Goal: Information Seeking & Learning: Check status

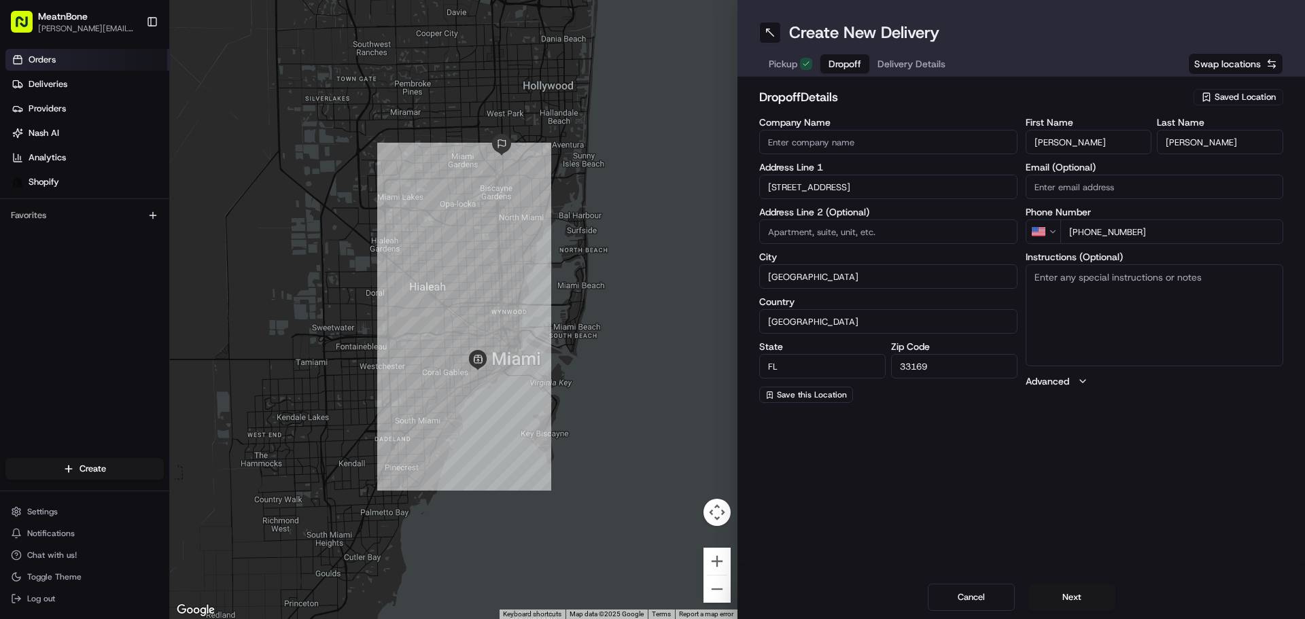
click at [91, 63] on link "Orders" at bounding box center [87, 60] width 164 height 22
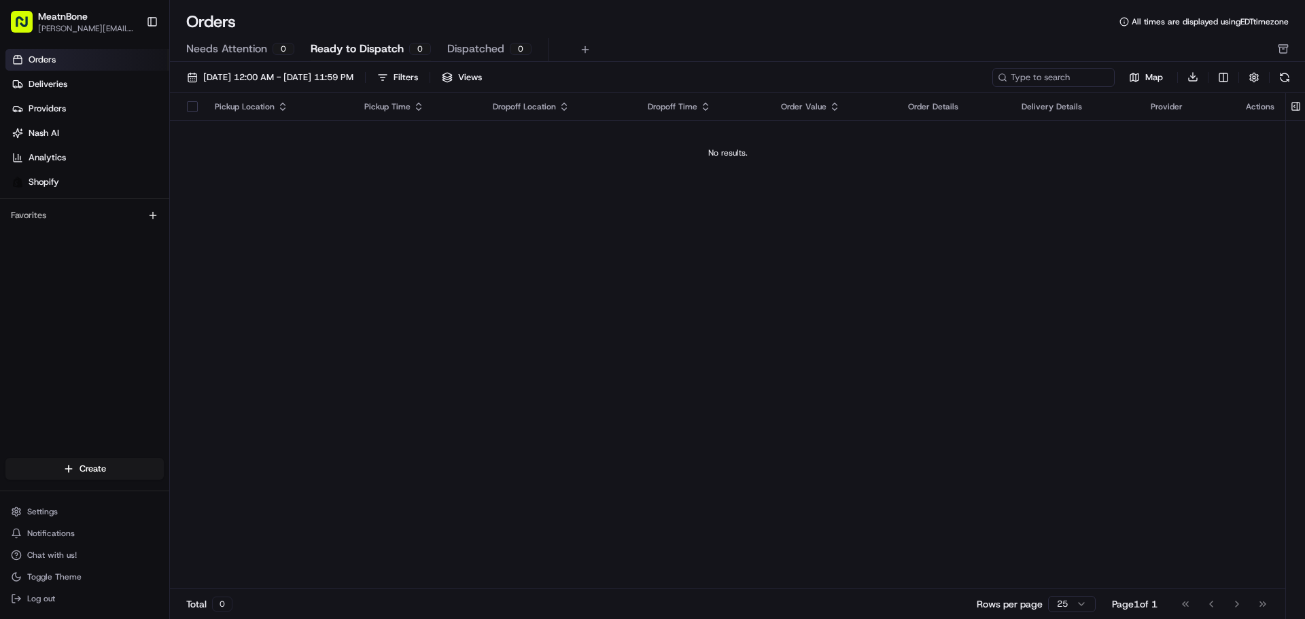
click at [90, 60] on link "Orders" at bounding box center [87, 60] width 164 height 22
click at [97, 82] on link "Deliveries" at bounding box center [87, 84] width 164 height 22
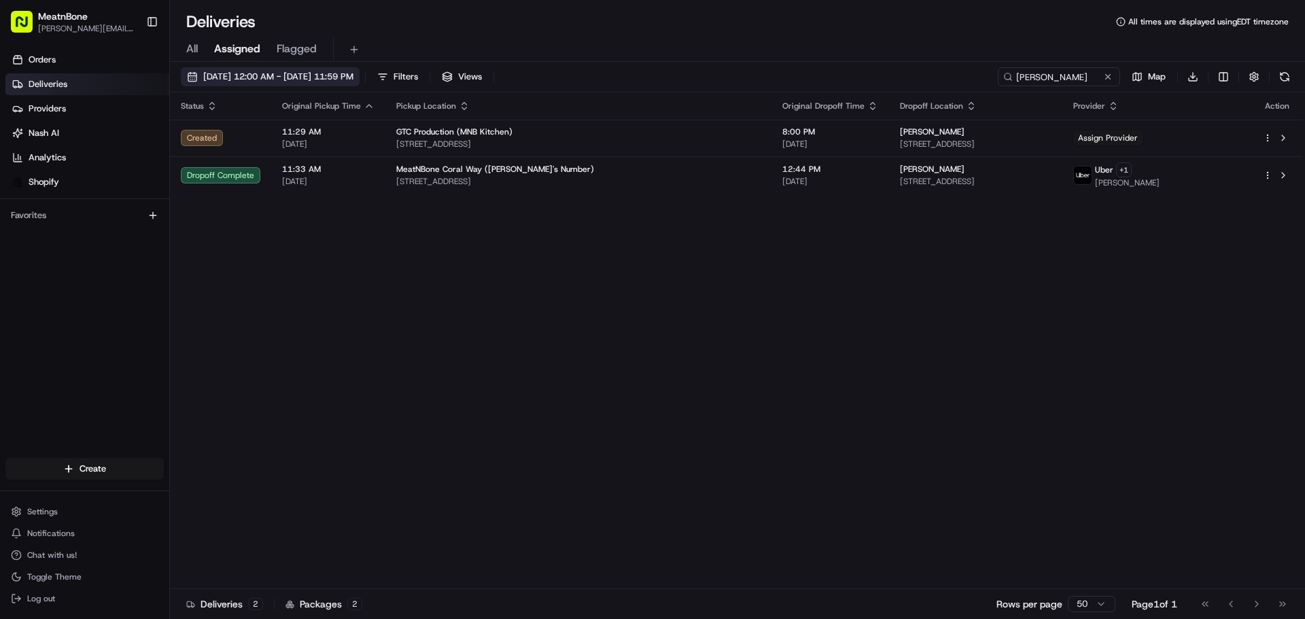
click at [353, 76] on span "[DATE] 12:00 AM - [DATE] 11:59 PM" at bounding box center [278, 77] width 150 height 12
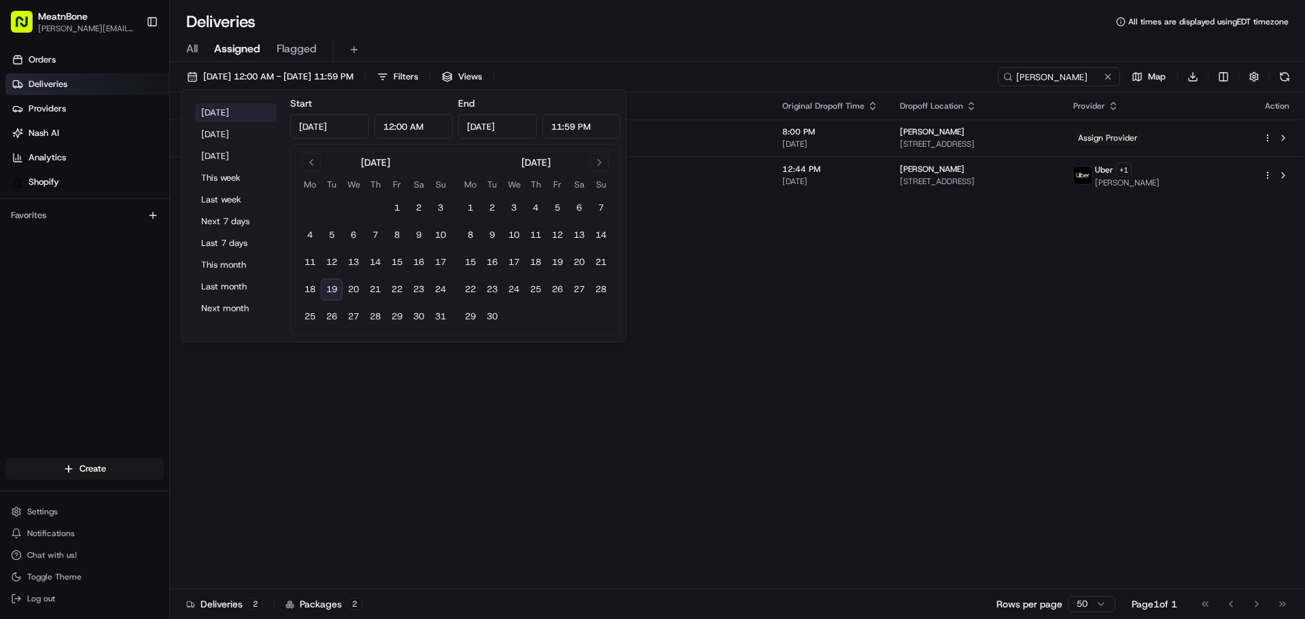
click at [226, 110] on button "[DATE]" at bounding box center [236, 112] width 82 height 19
type input "[DATE]"
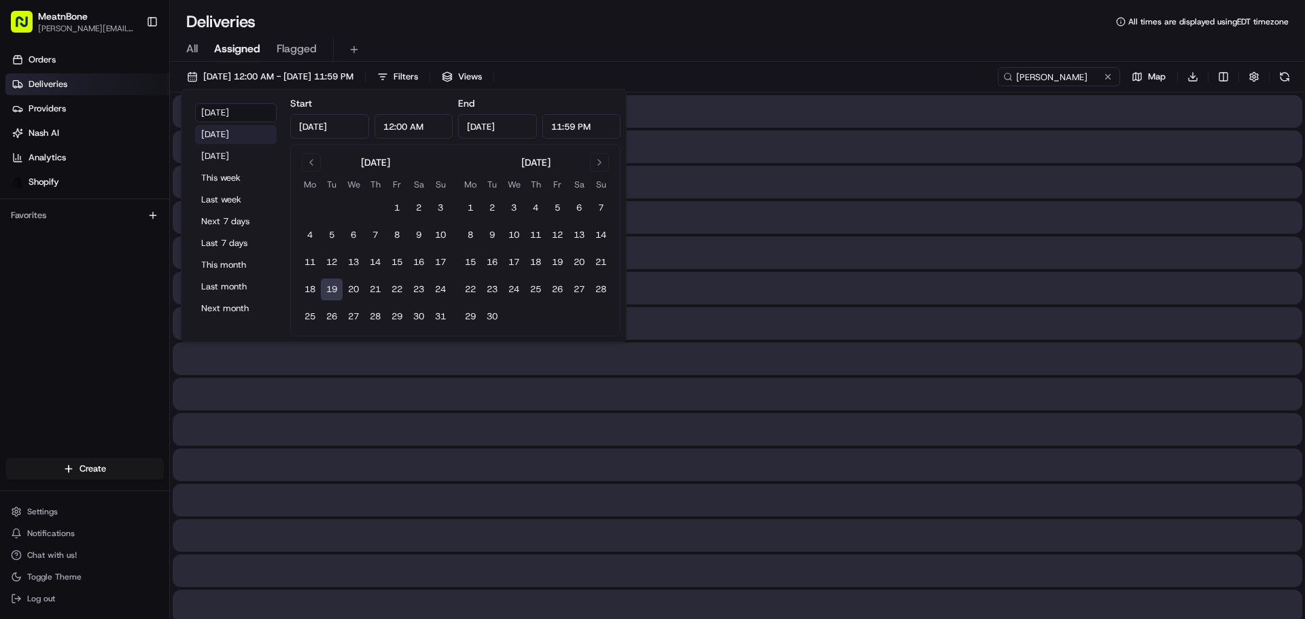
click at [233, 135] on button "[DATE]" at bounding box center [236, 134] width 82 height 19
type input "[DATE]"
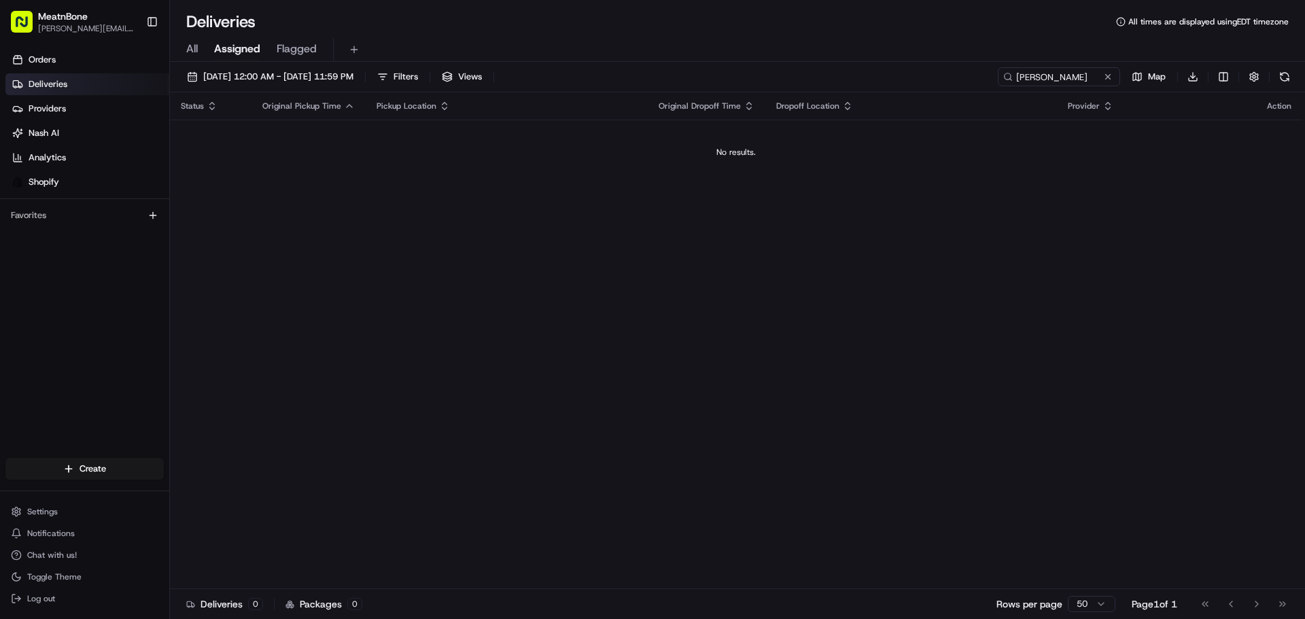
click at [202, 46] on div "All Assigned Flagged" at bounding box center [737, 50] width 1135 height 24
click at [198, 46] on div "All Assigned Flagged" at bounding box center [737, 50] width 1135 height 24
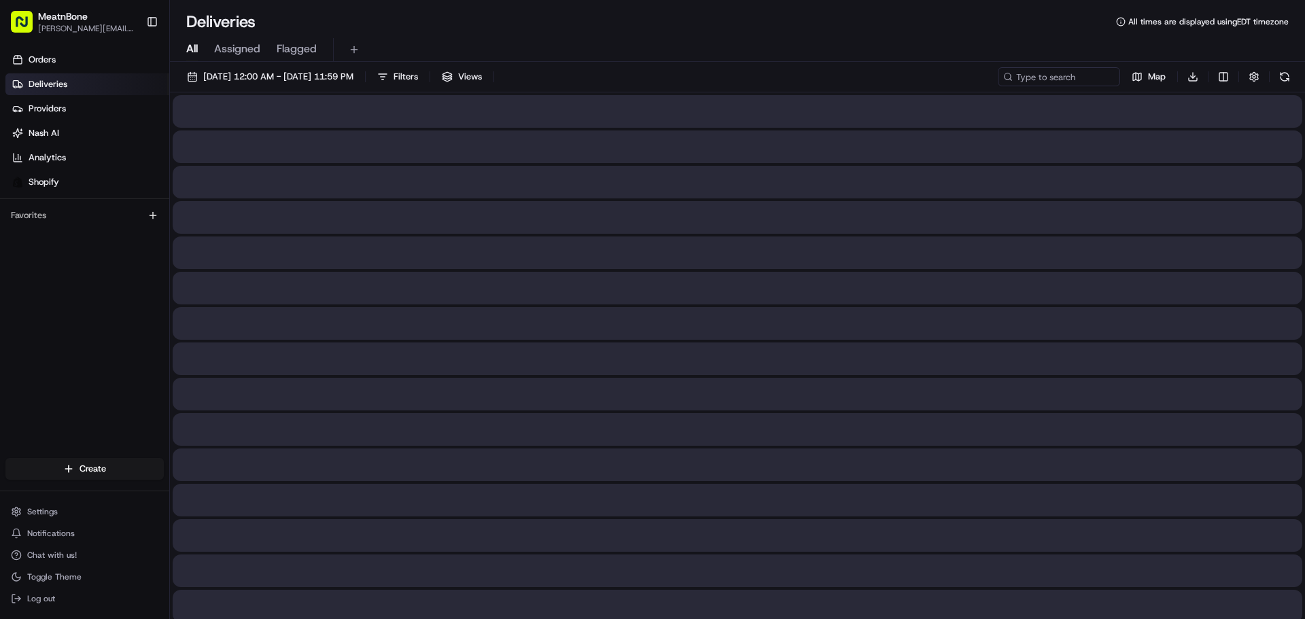
click at [192, 48] on span "All" at bounding box center [192, 49] width 12 height 16
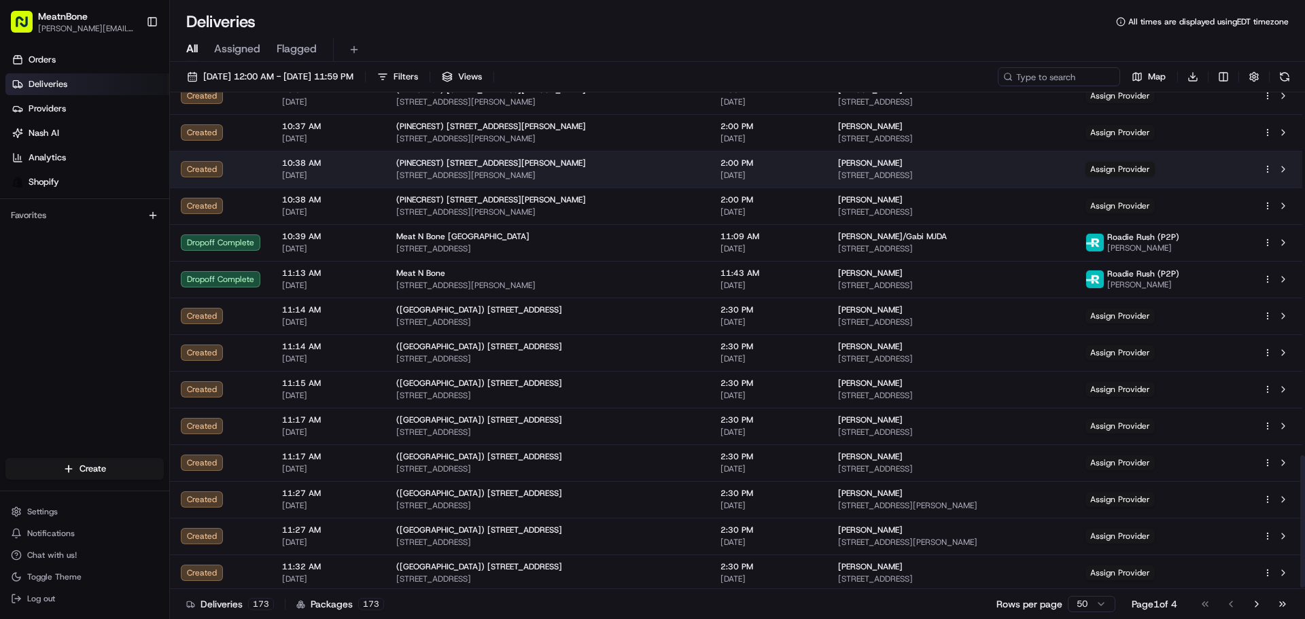
scroll to position [1365, 0]
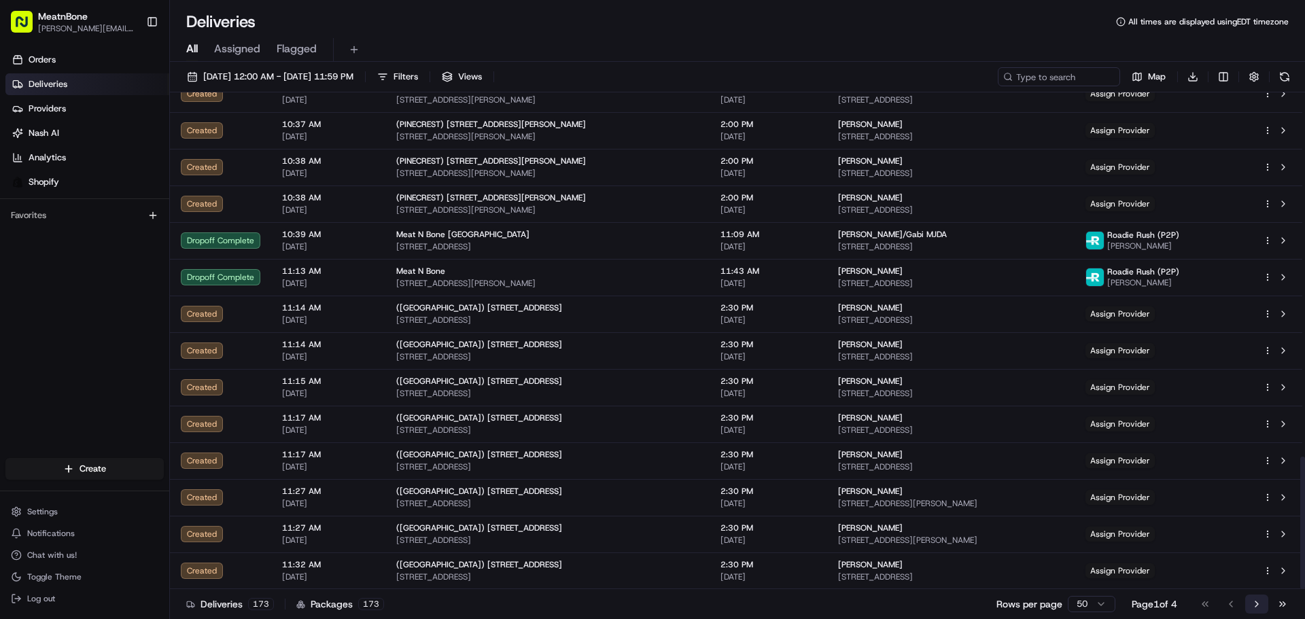
click at [1254, 602] on button "Go to next page" at bounding box center [1256, 604] width 23 height 19
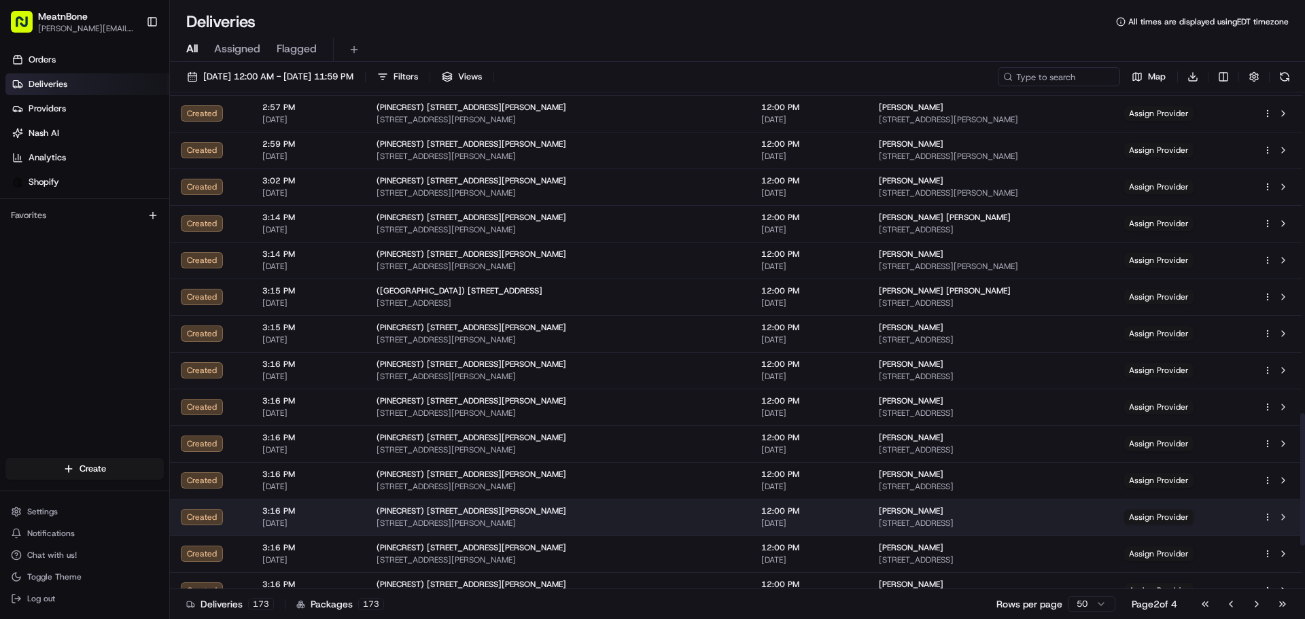
scroll to position [1365, 0]
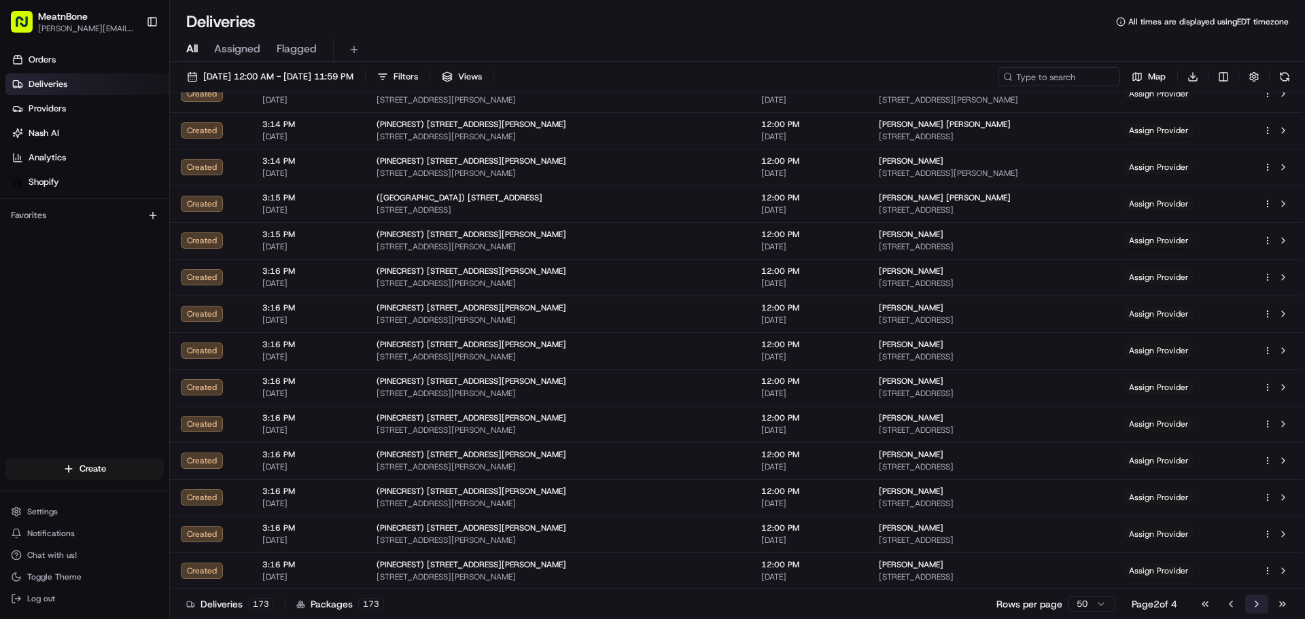
click at [1259, 607] on button "Go to next page" at bounding box center [1256, 604] width 23 height 19
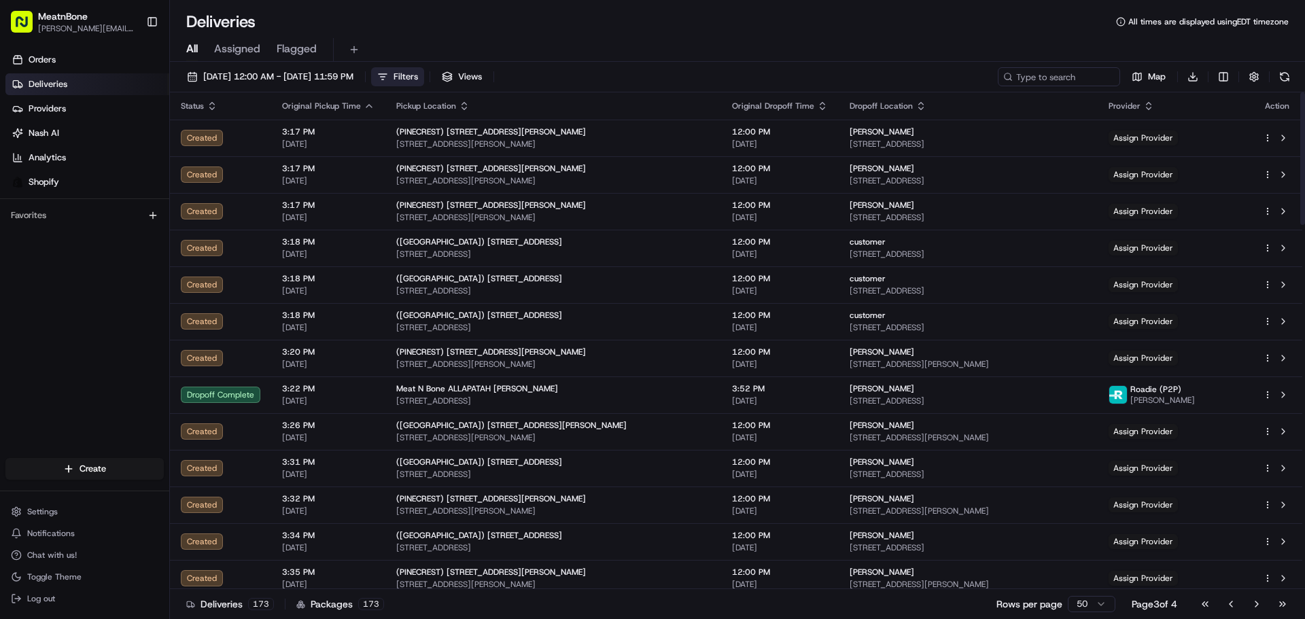
click at [424, 84] on button "Filters" at bounding box center [397, 76] width 53 height 19
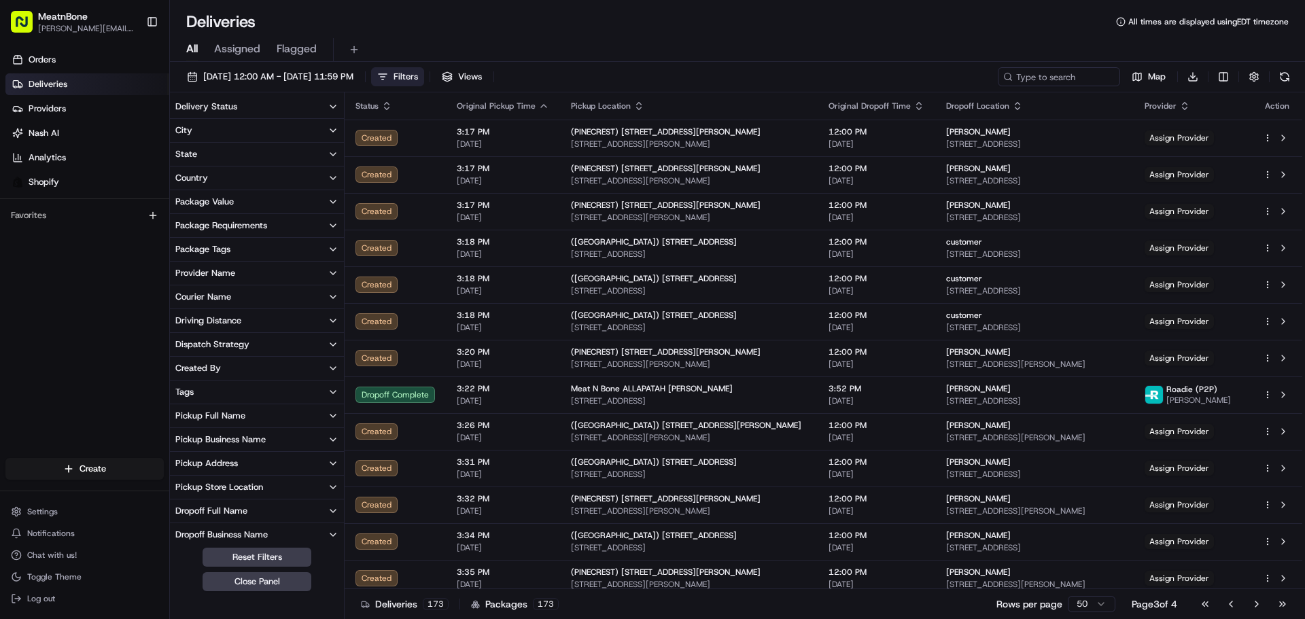
click at [418, 78] on span "Filters" at bounding box center [405, 77] width 24 height 12
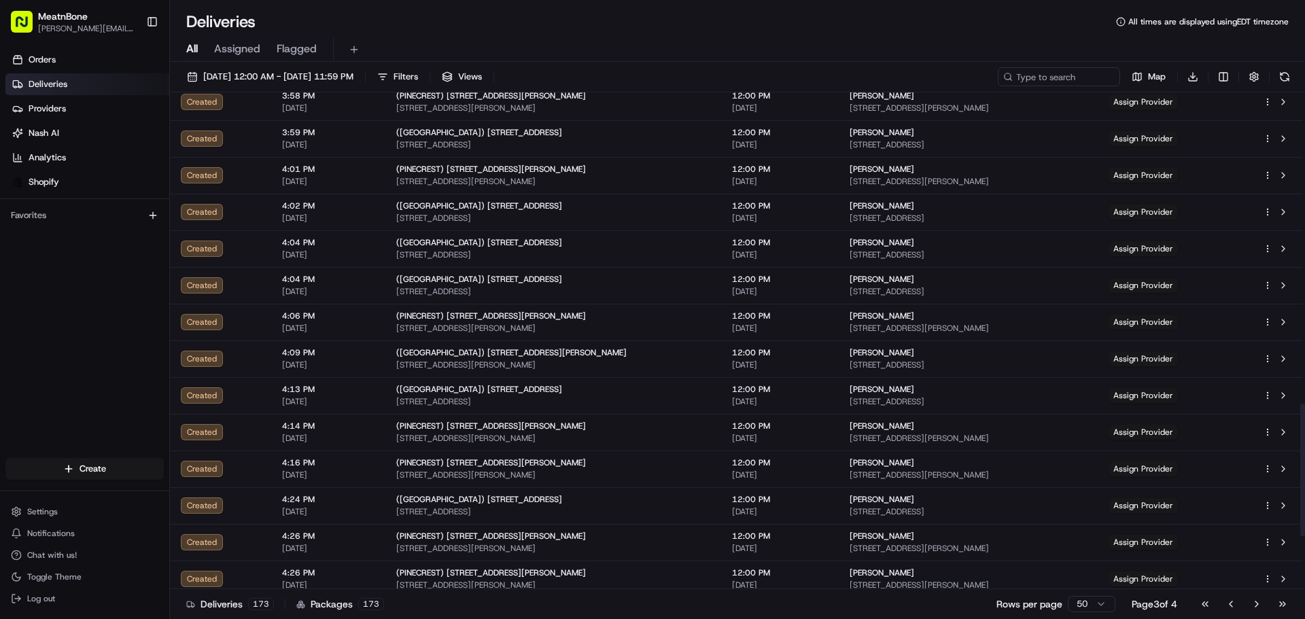
scroll to position [1365, 0]
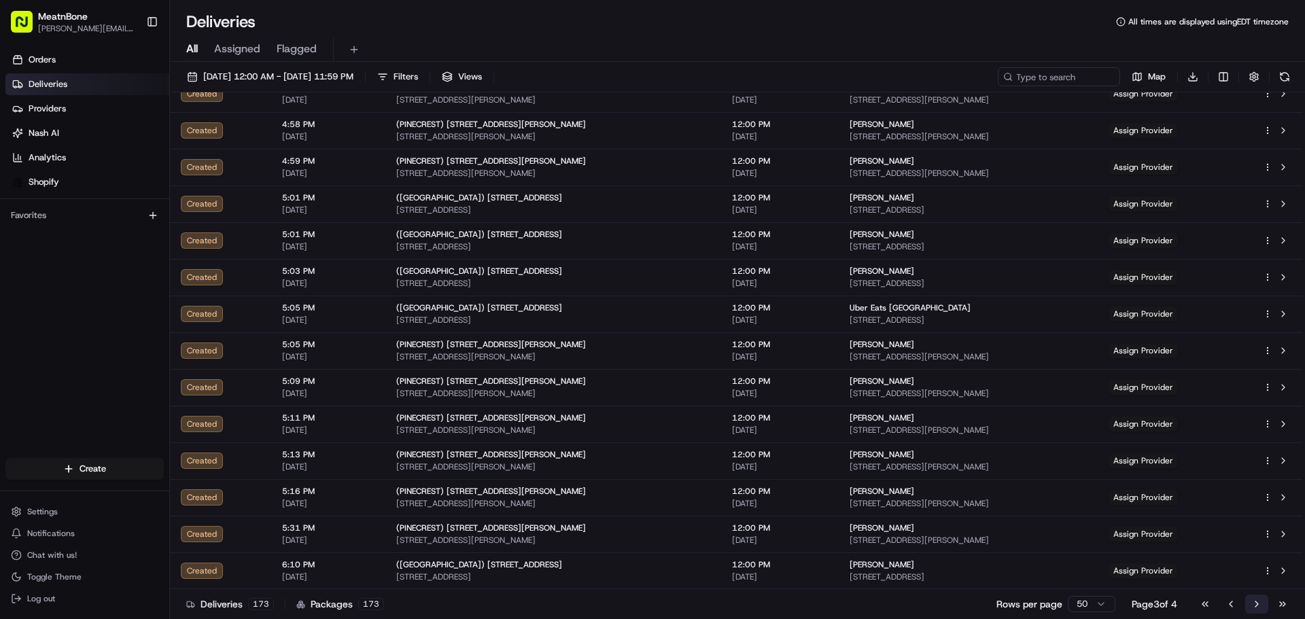
click at [1258, 605] on button "Go to next page" at bounding box center [1256, 604] width 23 height 19
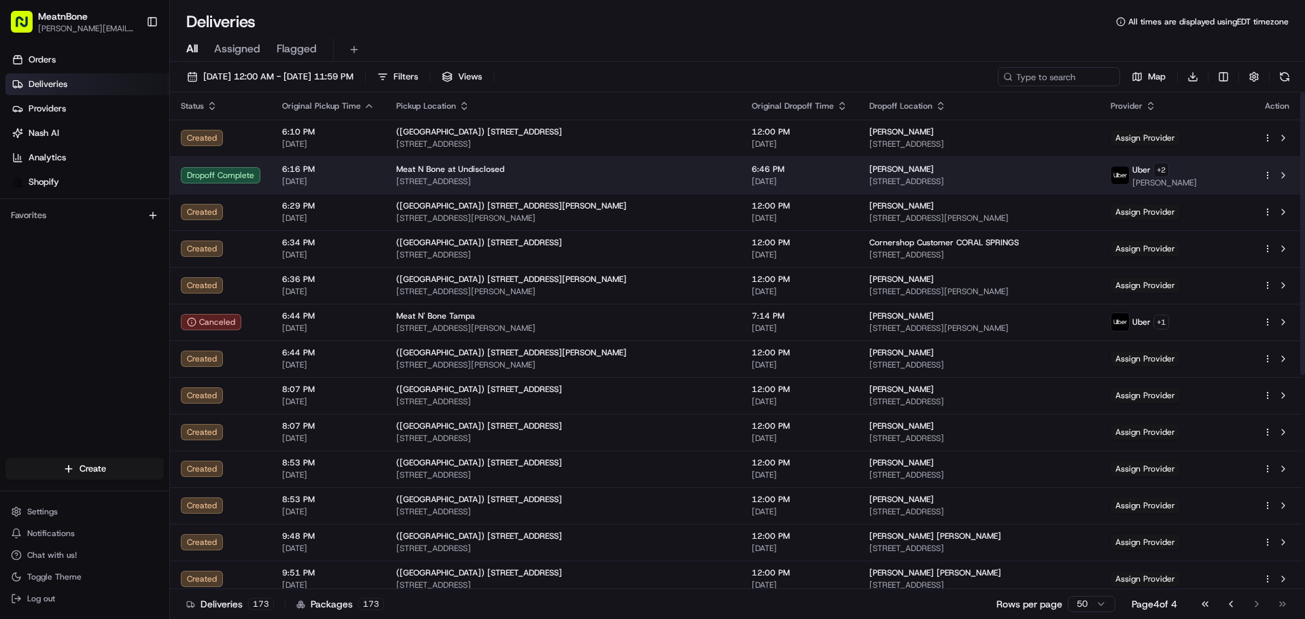
click at [941, 176] on span "[STREET_ADDRESS]" at bounding box center [978, 181] width 219 height 11
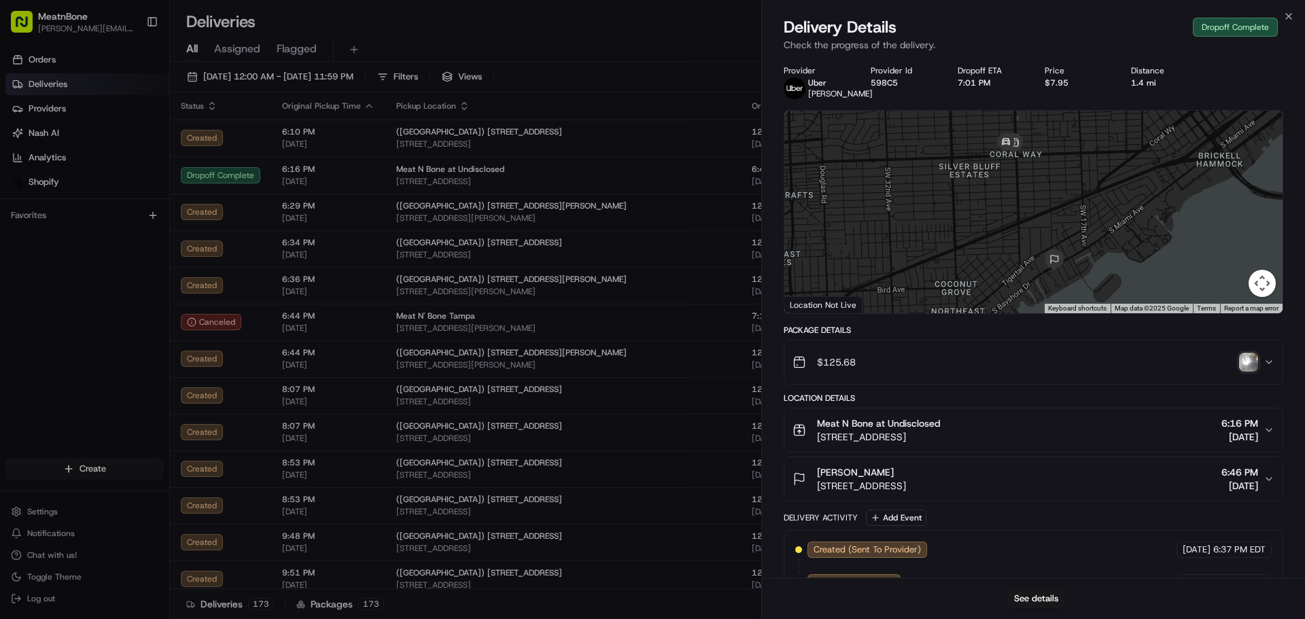
scroll to position [304, 0]
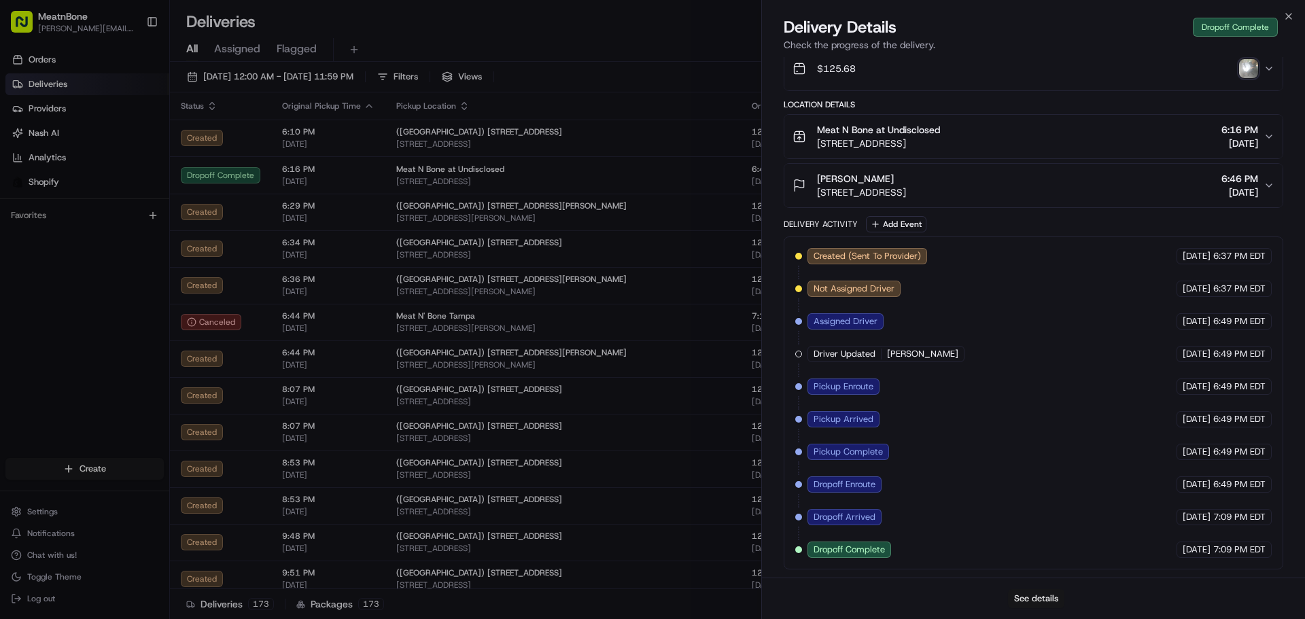
click at [1044, 604] on button "See details" at bounding box center [1036, 598] width 56 height 19
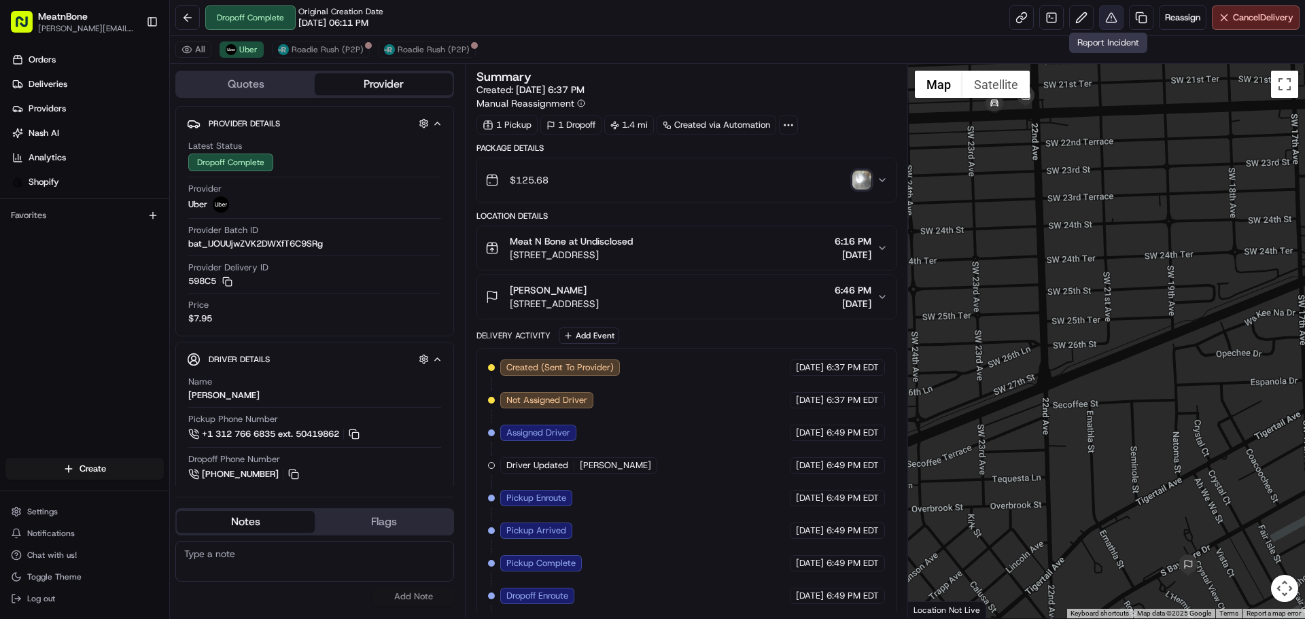
click at [1109, 25] on button at bounding box center [1111, 17] width 24 height 24
drag, startPoint x: 386, startPoint y: 79, endPoint x: 294, endPoint y: 87, distance: 92.7
click at [376, 82] on button "Provider" at bounding box center [384, 84] width 138 height 22
click at [176, 79] on div "Quotes Provider" at bounding box center [314, 84] width 279 height 27
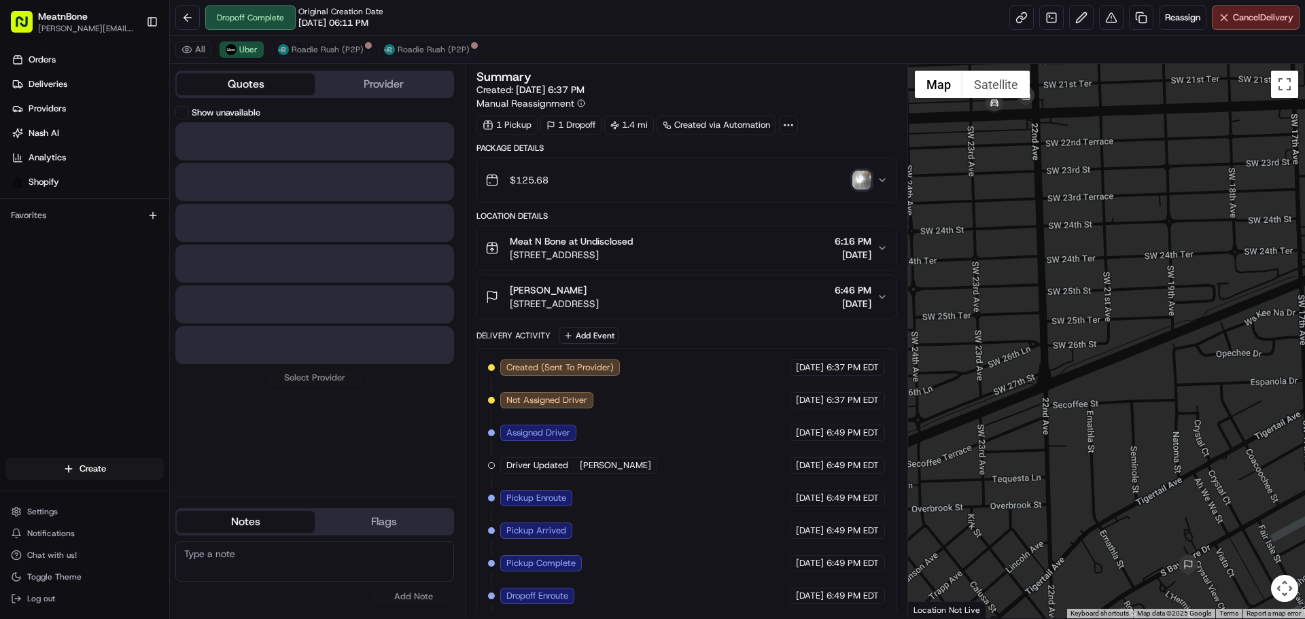
click at [207, 78] on button "Quotes" at bounding box center [246, 84] width 138 height 22
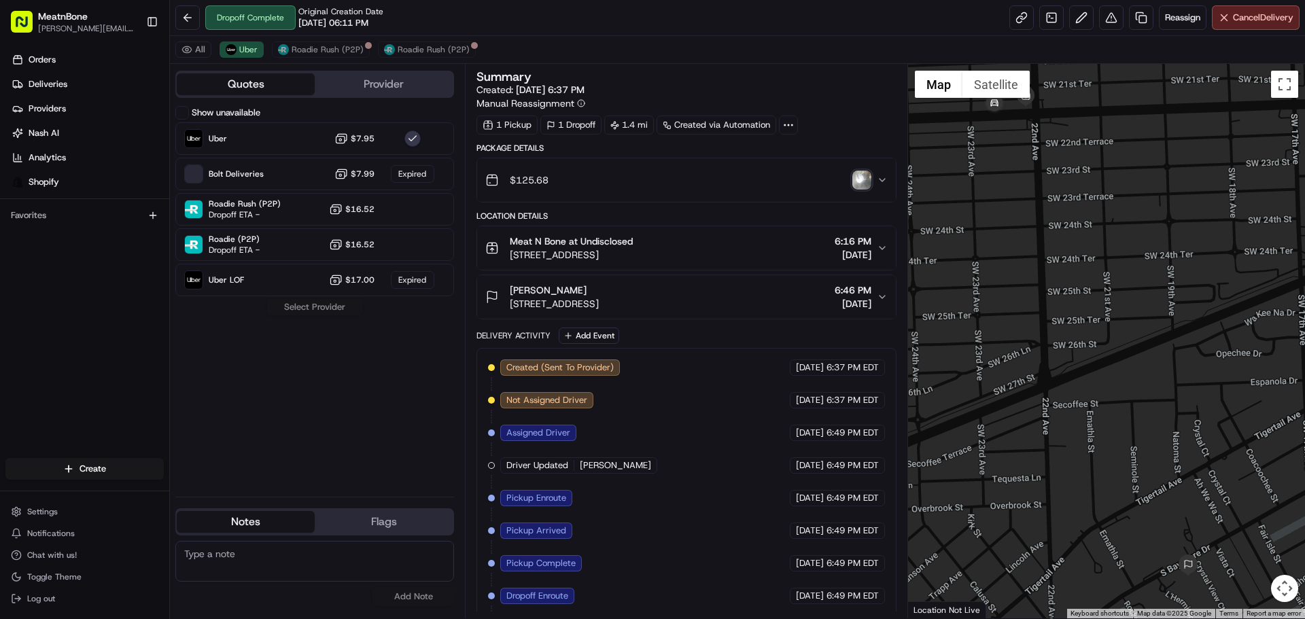
click at [863, 183] on img "button" at bounding box center [861, 180] width 19 height 19
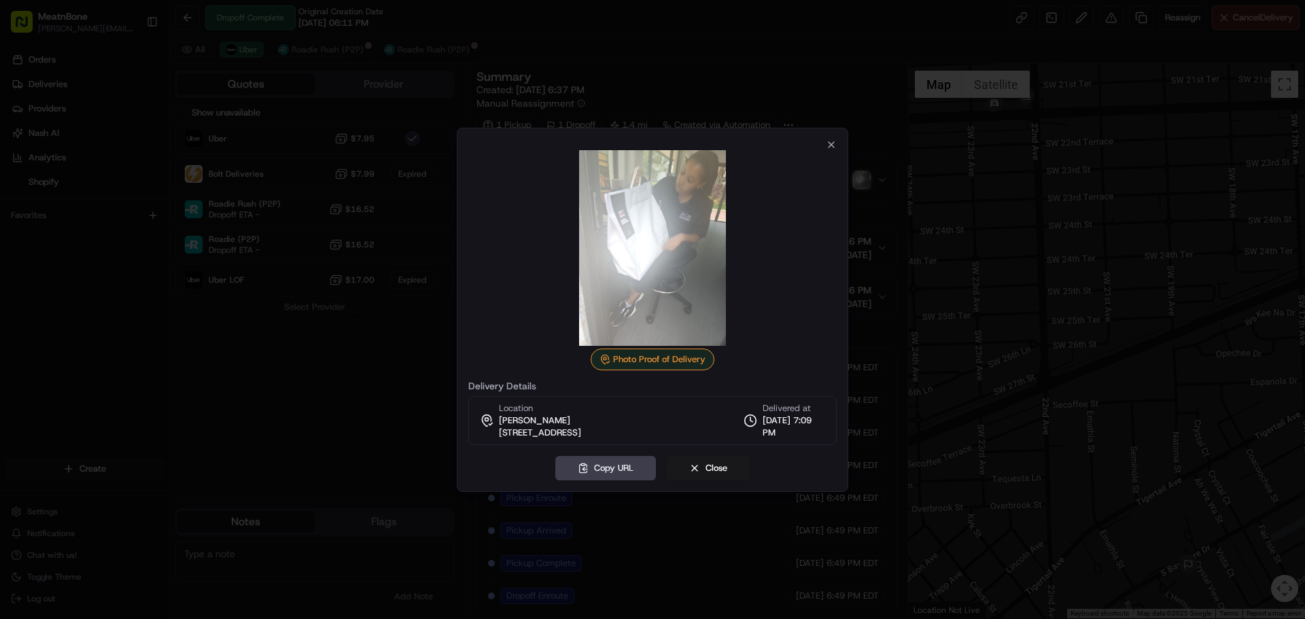
click at [671, 237] on img at bounding box center [652, 248] width 196 height 196
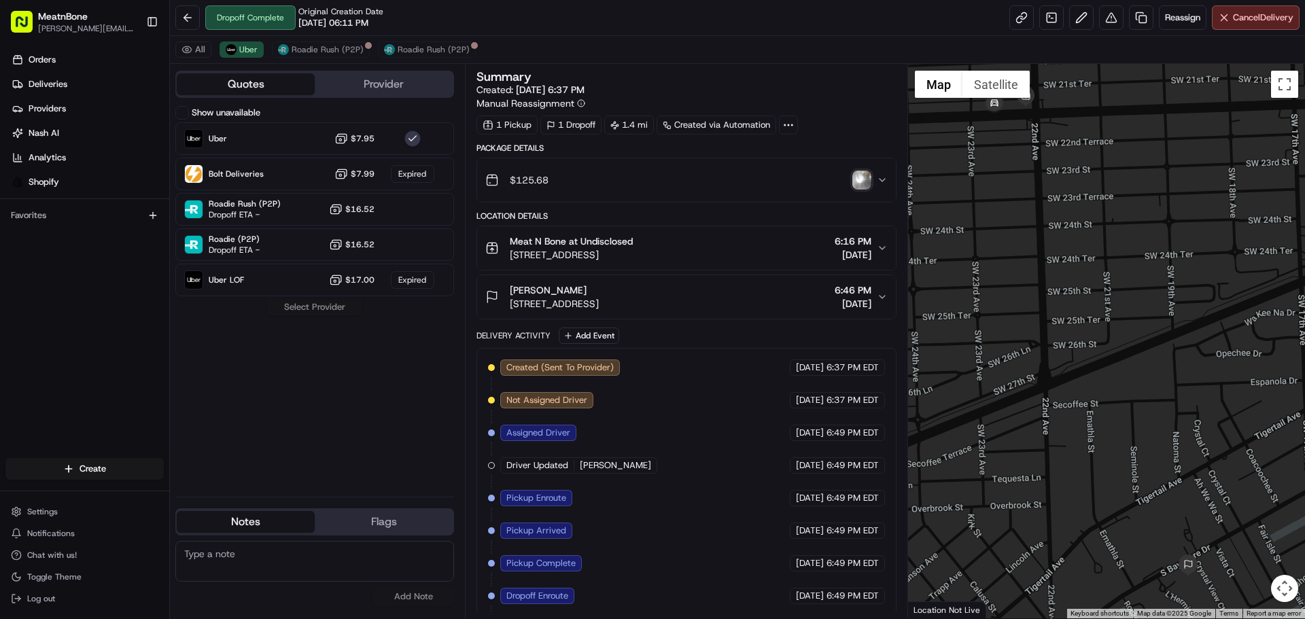
drag, startPoint x: 511, startPoint y: 291, endPoint x: 602, endPoint y: 294, distance: 91.1
click at [599, 294] on div "[PERSON_NAME]" at bounding box center [554, 290] width 89 height 14
copy span "[PERSON_NAME]"
click at [858, 177] on img "button" at bounding box center [861, 180] width 19 height 19
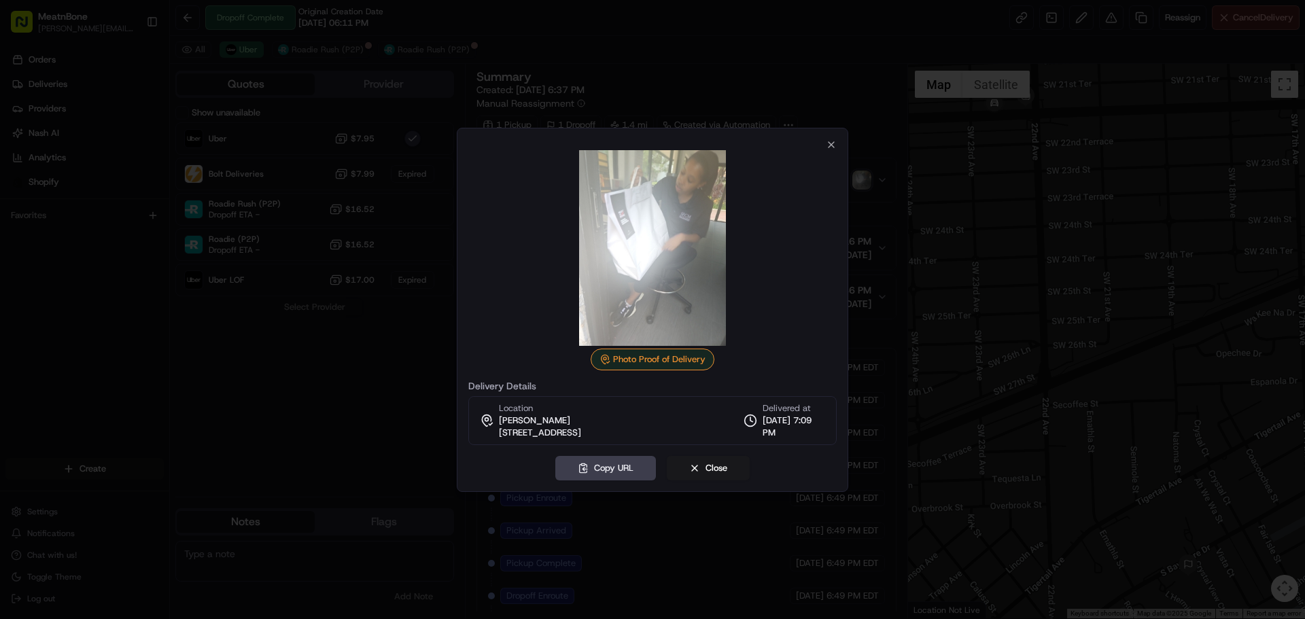
click at [626, 253] on img at bounding box center [652, 248] width 196 height 196
click at [340, 355] on div at bounding box center [652, 309] width 1305 height 619
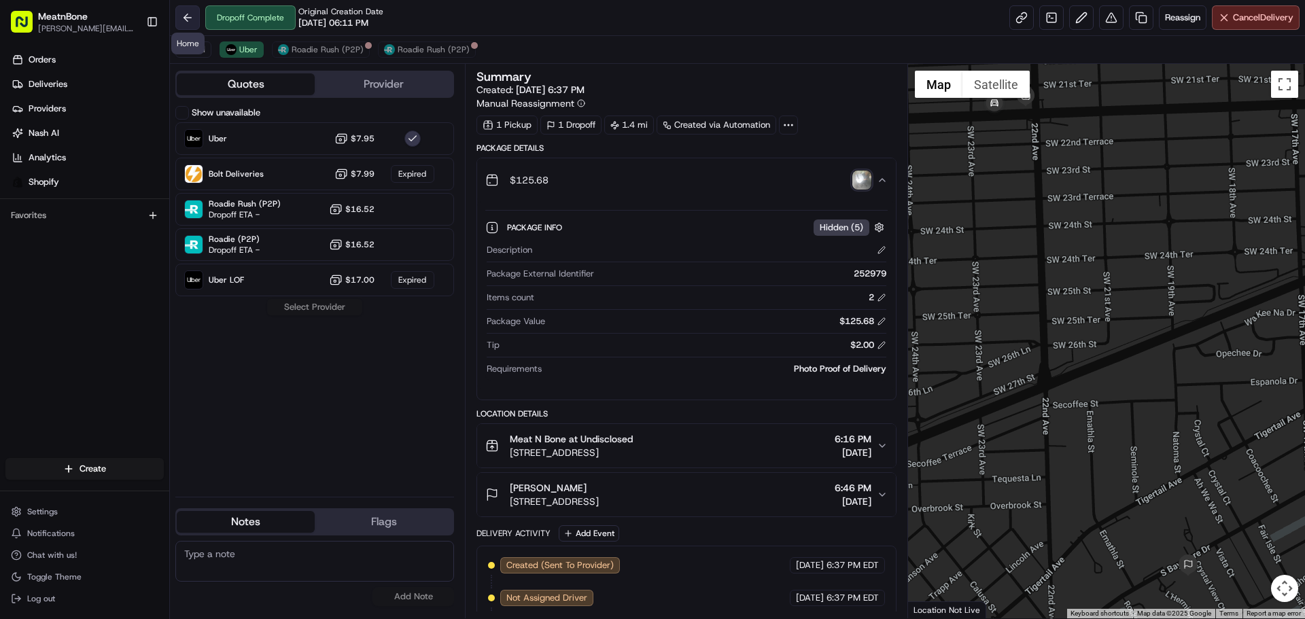
click at [198, 28] on body "MeatnBone abello@meatnbone.com Toggle Sidebar Orders Deliveries Providers Nash …" at bounding box center [652, 309] width 1305 height 619
click at [192, 22] on button at bounding box center [187, 17] width 24 height 24
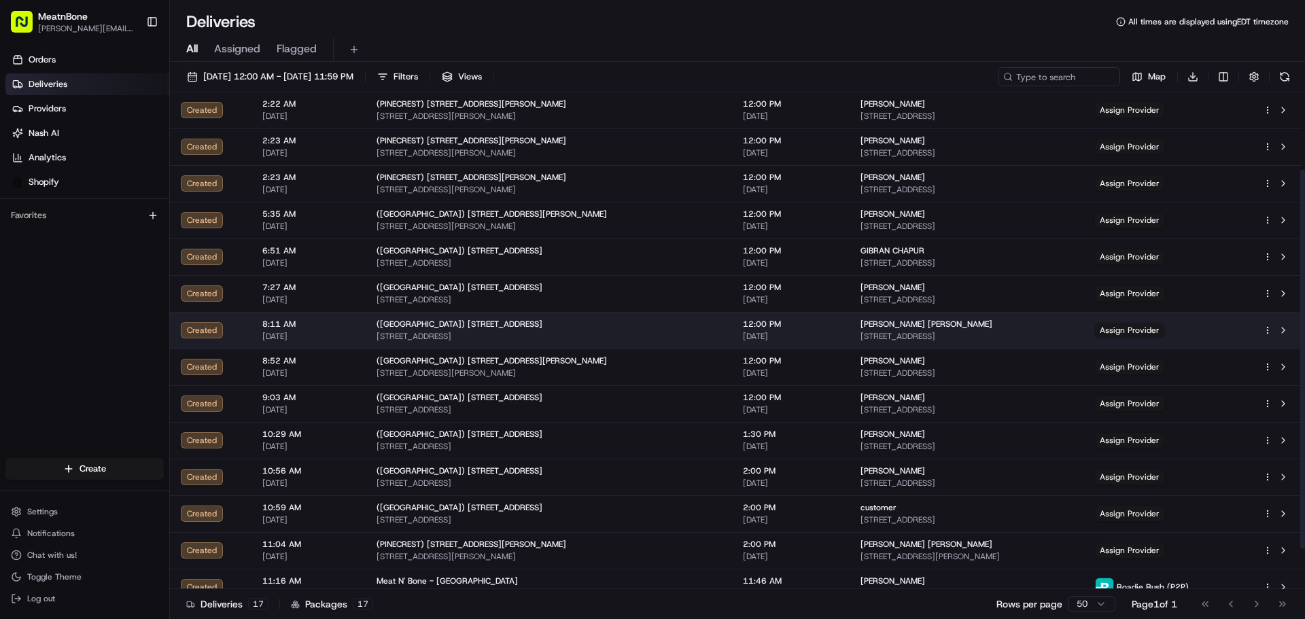
scroll to position [154, 0]
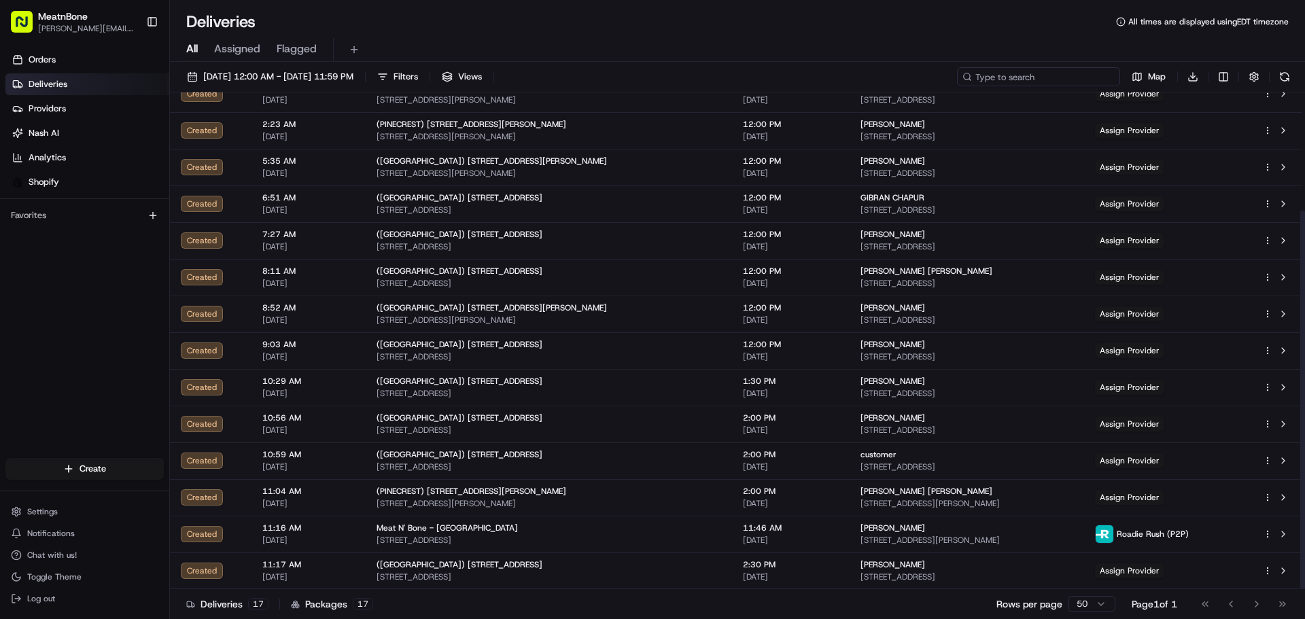
click at [1067, 69] on input at bounding box center [1038, 76] width 163 height 19
click at [994, 71] on input at bounding box center [1038, 76] width 163 height 19
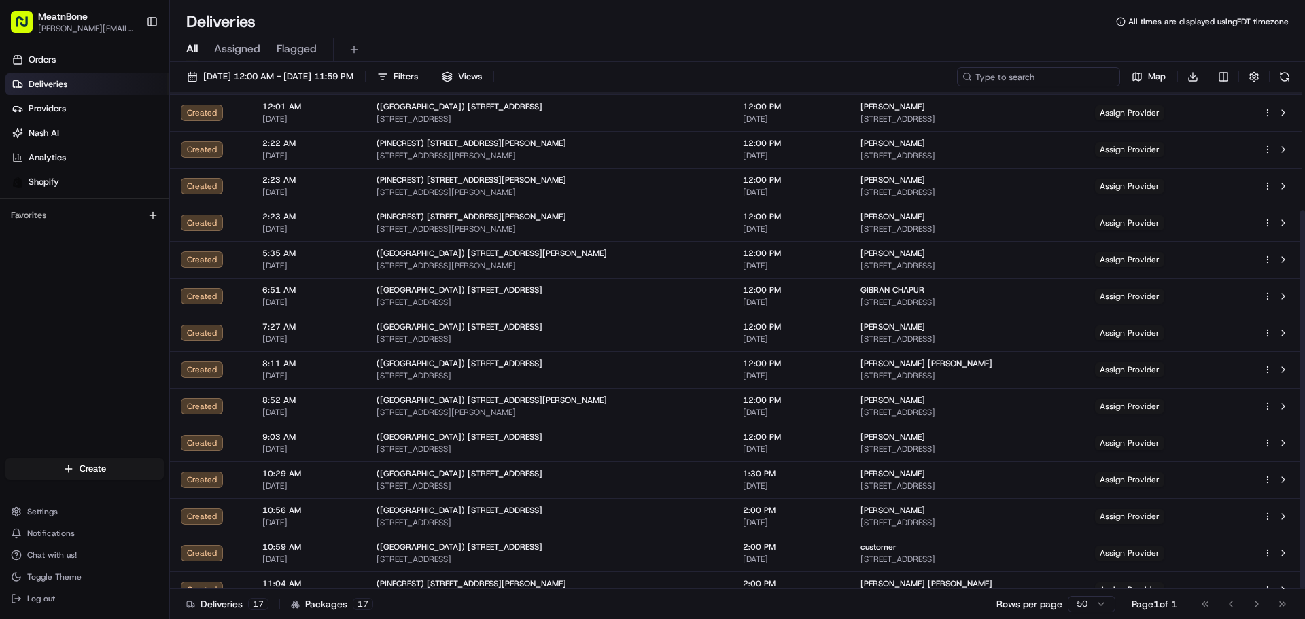
scroll to position [0, 0]
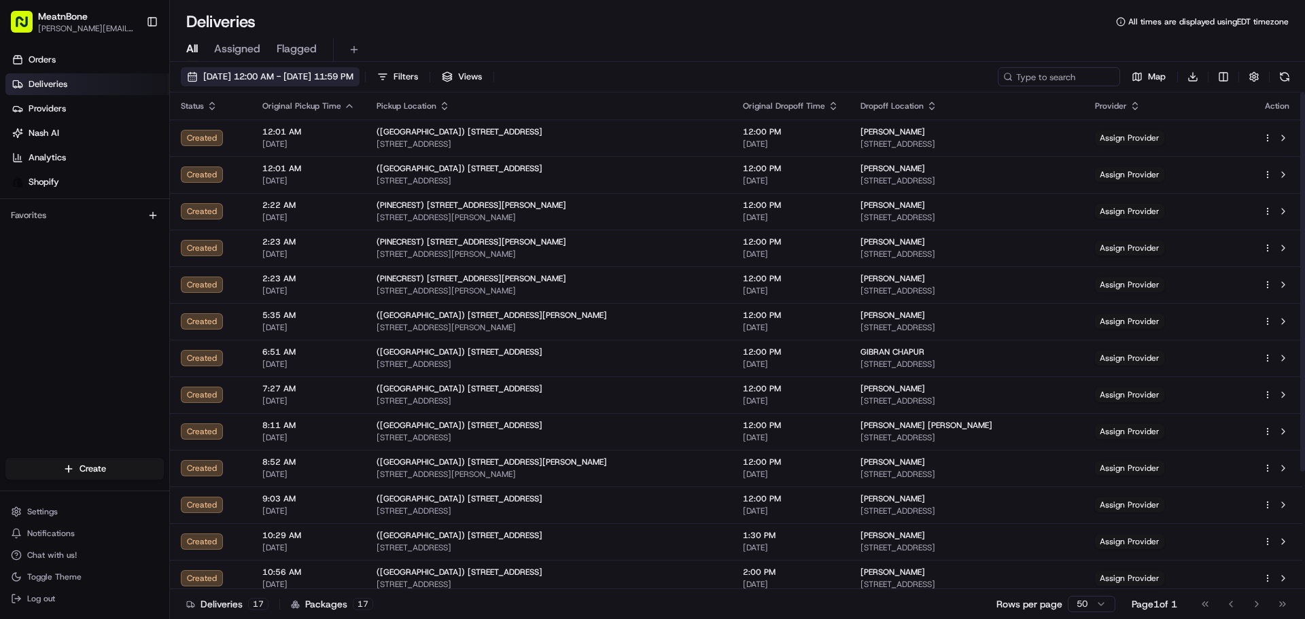
click at [359, 84] on button "[DATE] 12:00 AM - [DATE] 11:59 PM" at bounding box center [270, 76] width 179 height 19
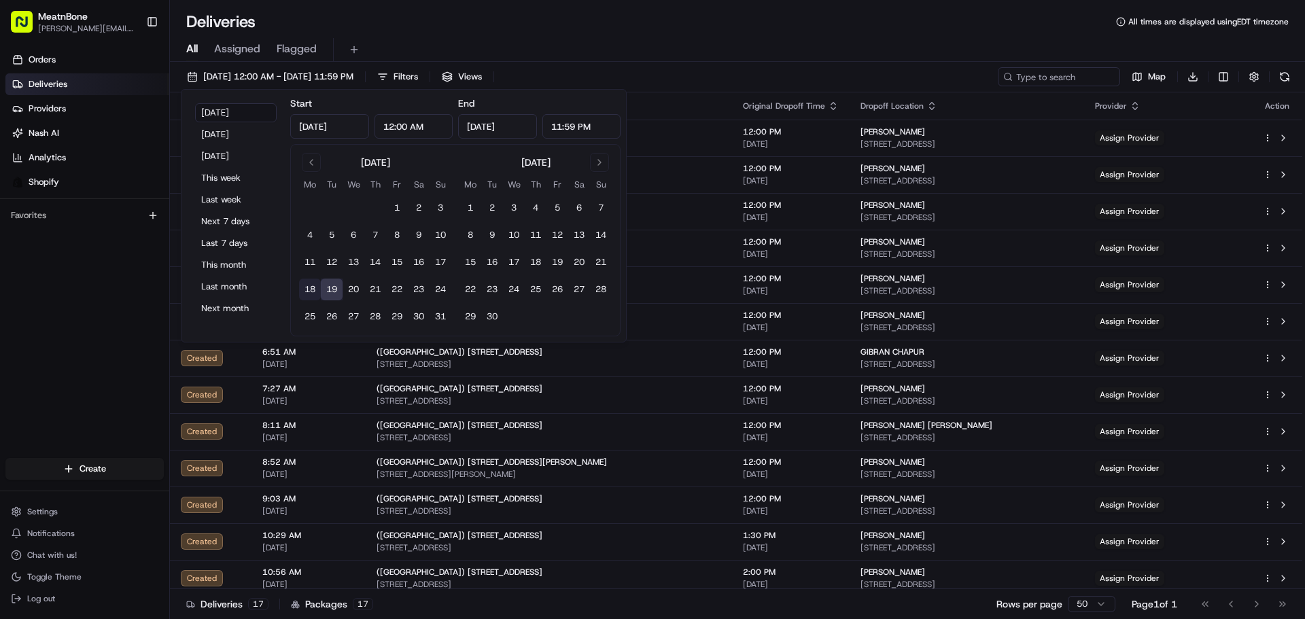
click at [307, 293] on button "18" at bounding box center [310, 290] width 22 height 22
type input "[DATE]"
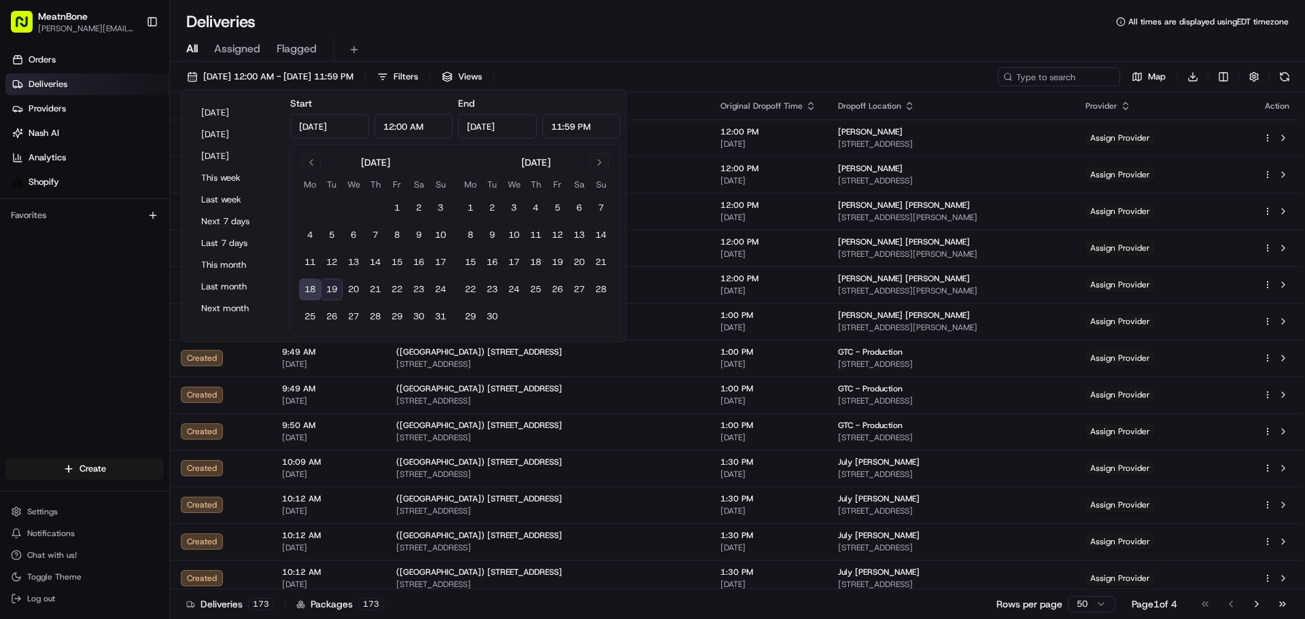
click at [850, 55] on div "All Assigned Flagged" at bounding box center [737, 50] width 1135 height 24
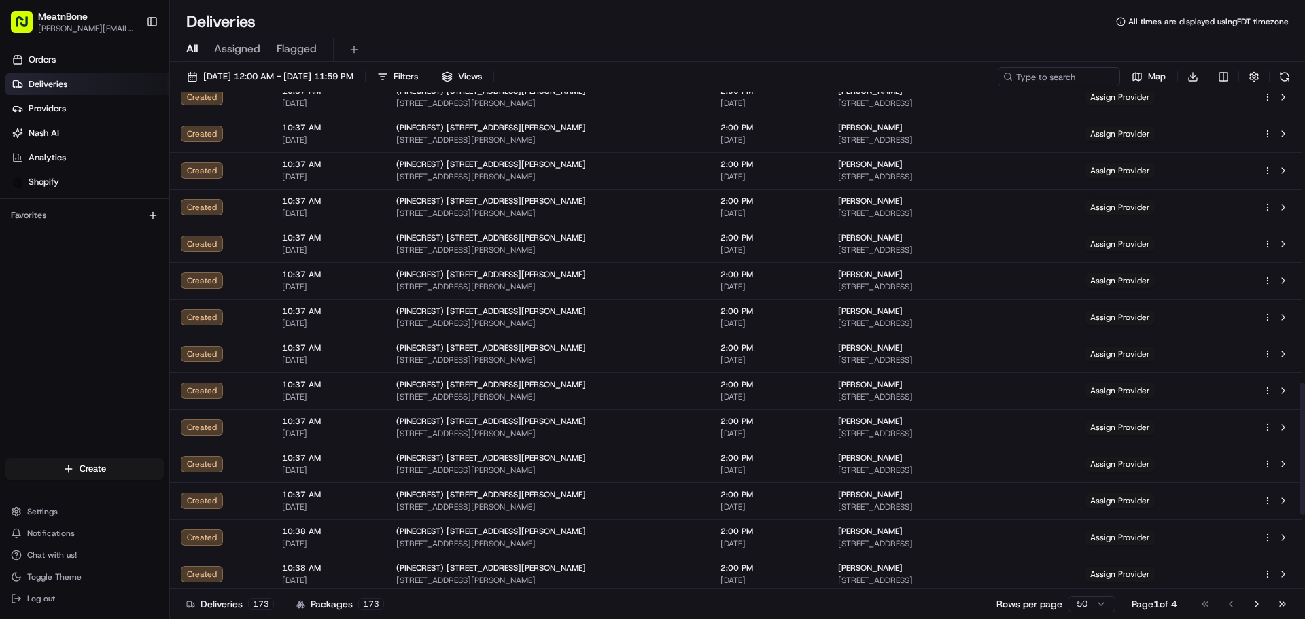
scroll to position [1087, 0]
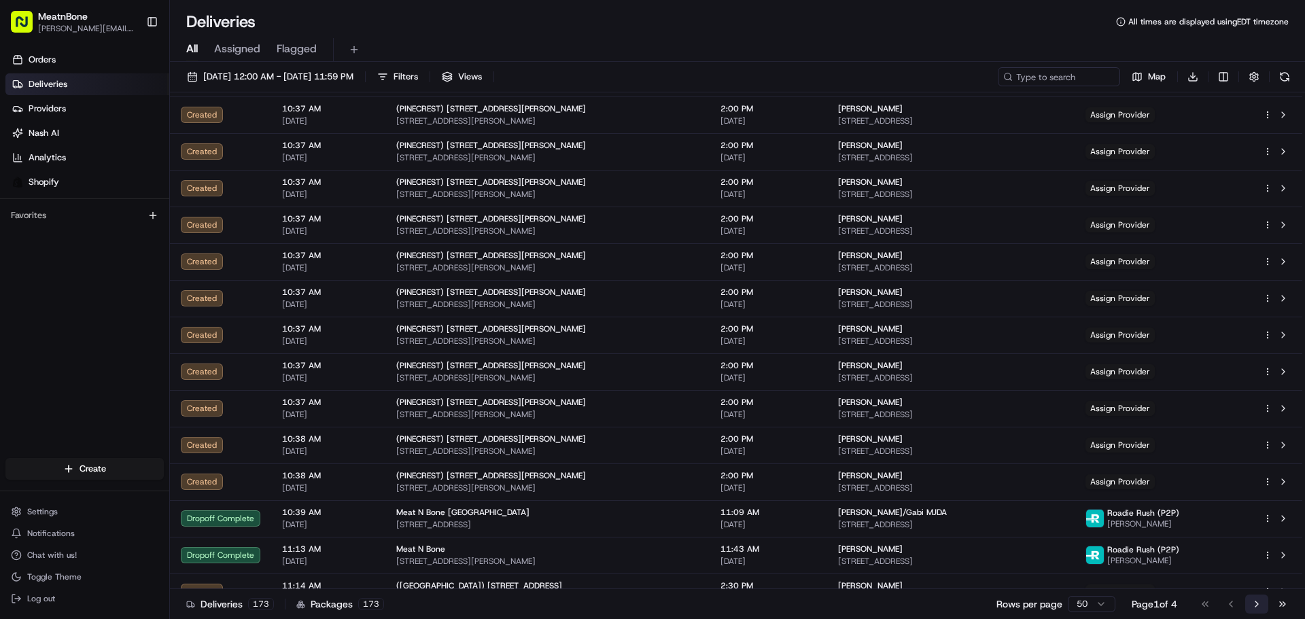
click at [1262, 606] on button "Go to next page" at bounding box center [1256, 604] width 23 height 19
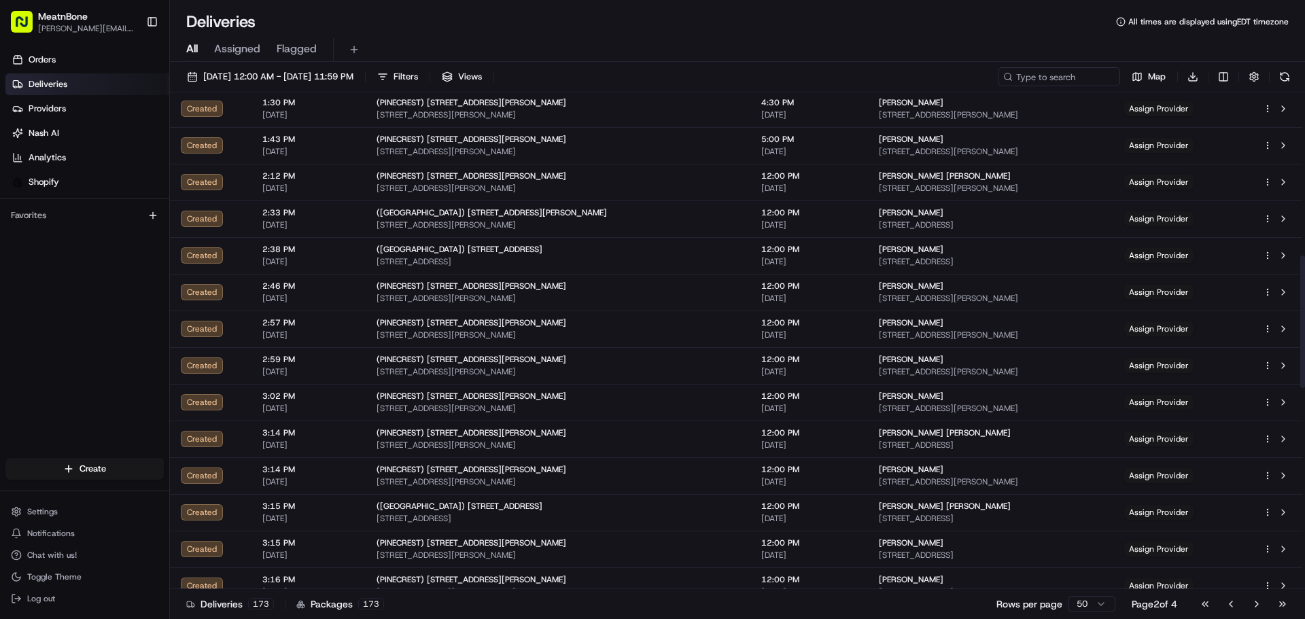
scroll to position [1087, 0]
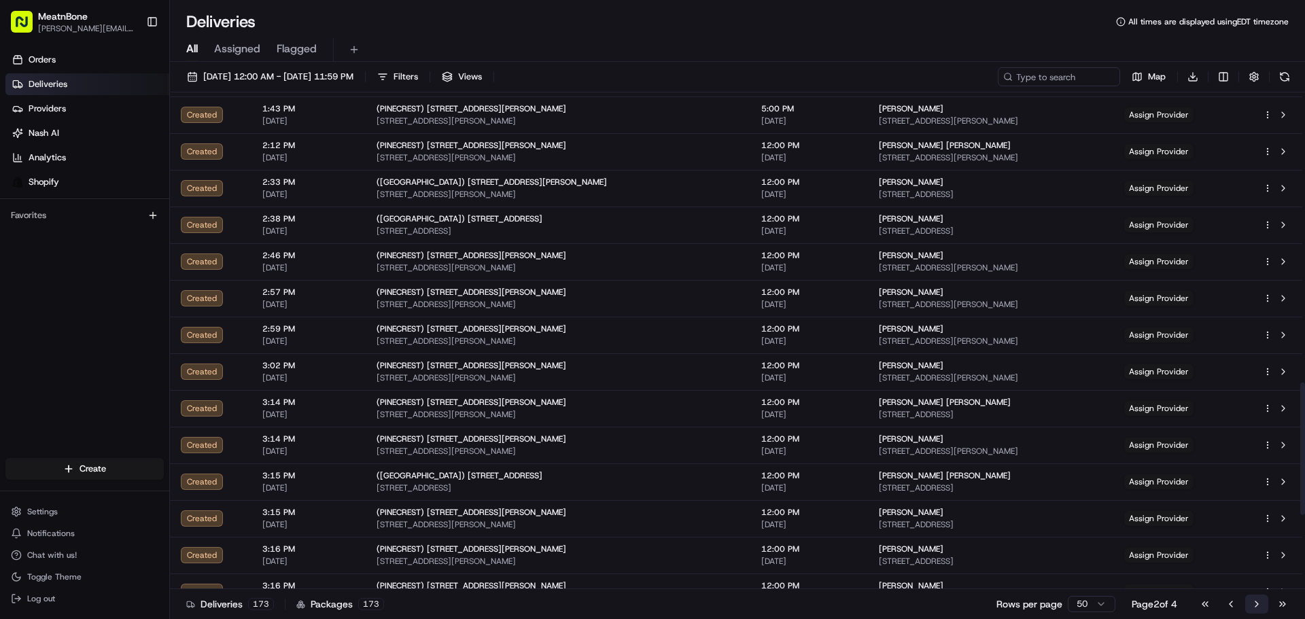
click at [1253, 600] on button "Go to next page" at bounding box center [1256, 604] width 23 height 19
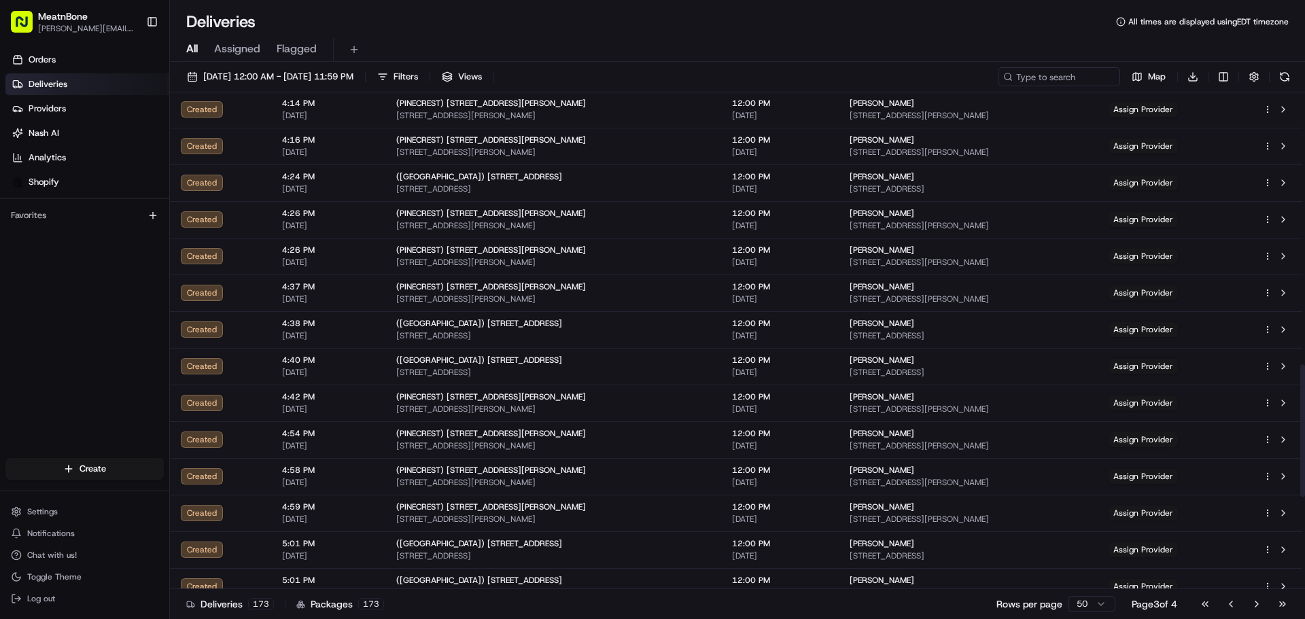
scroll to position [1365, 0]
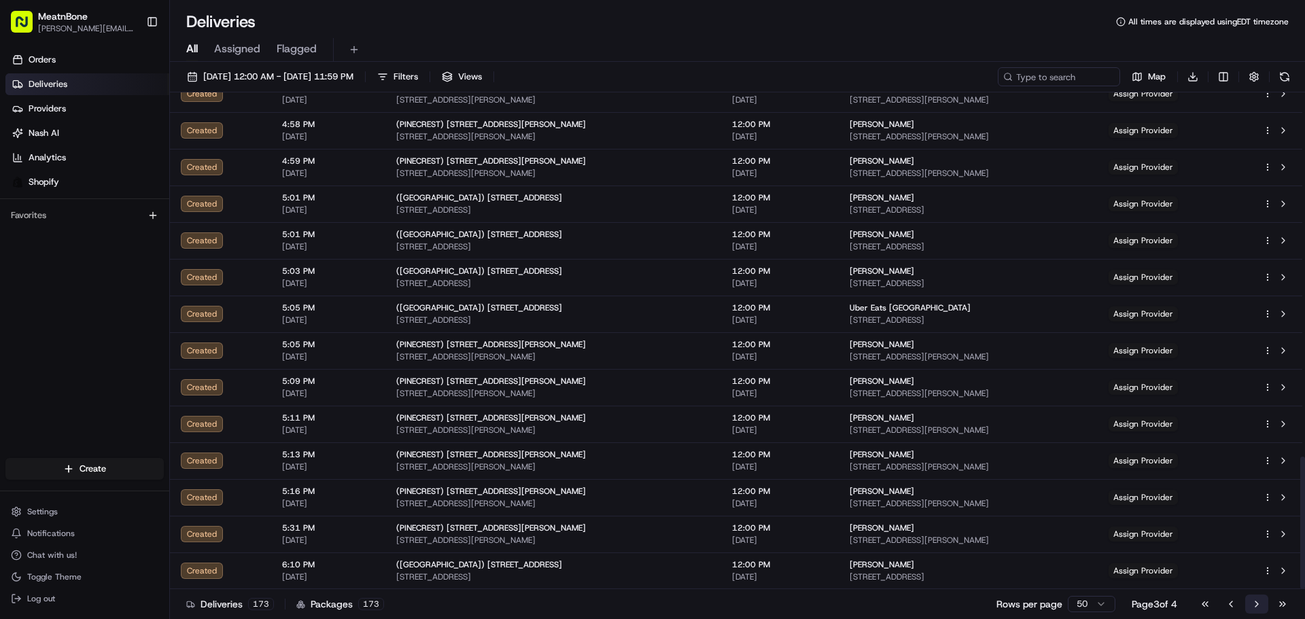
click at [1247, 606] on button "Go to next page" at bounding box center [1256, 604] width 23 height 19
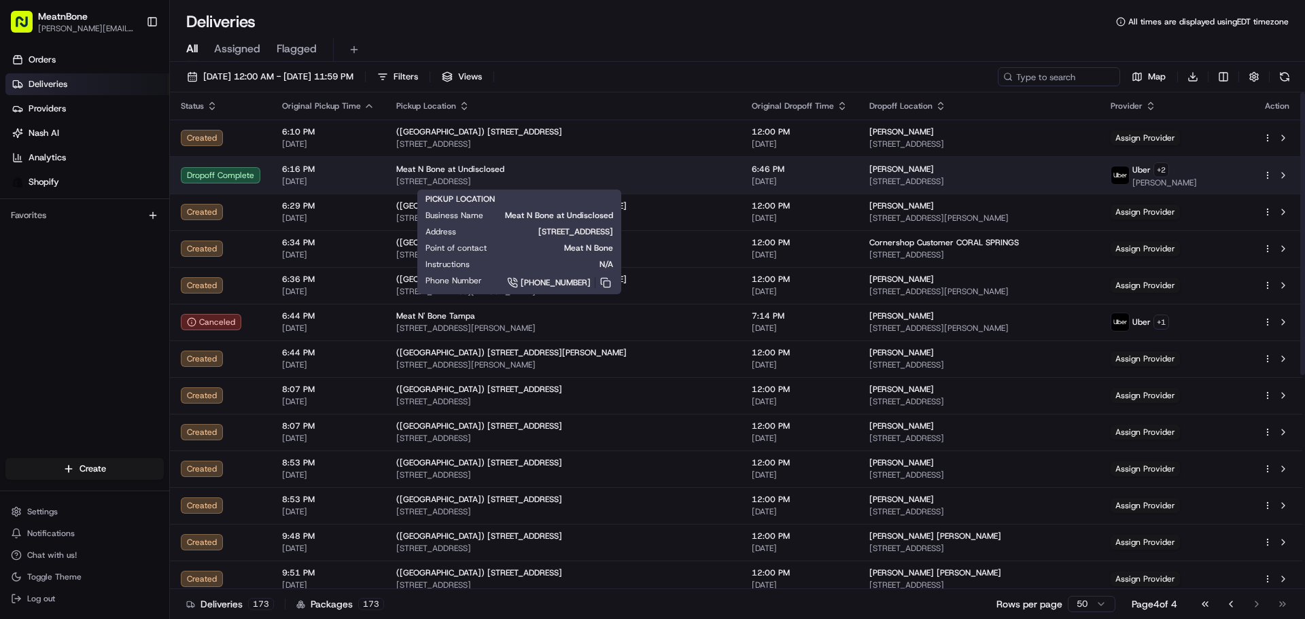
click at [583, 174] on div "Meat N Bone at Undisclosed" at bounding box center [563, 169] width 334 height 11
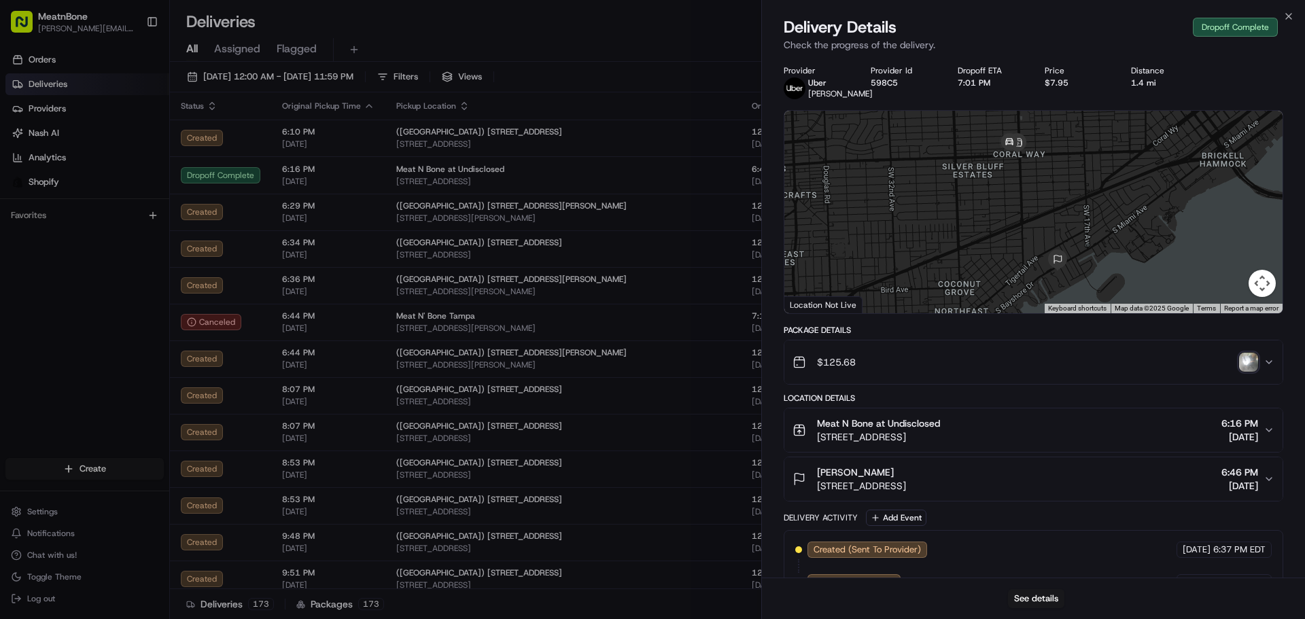
click at [1247, 372] on img "button" at bounding box center [1248, 362] width 19 height 19
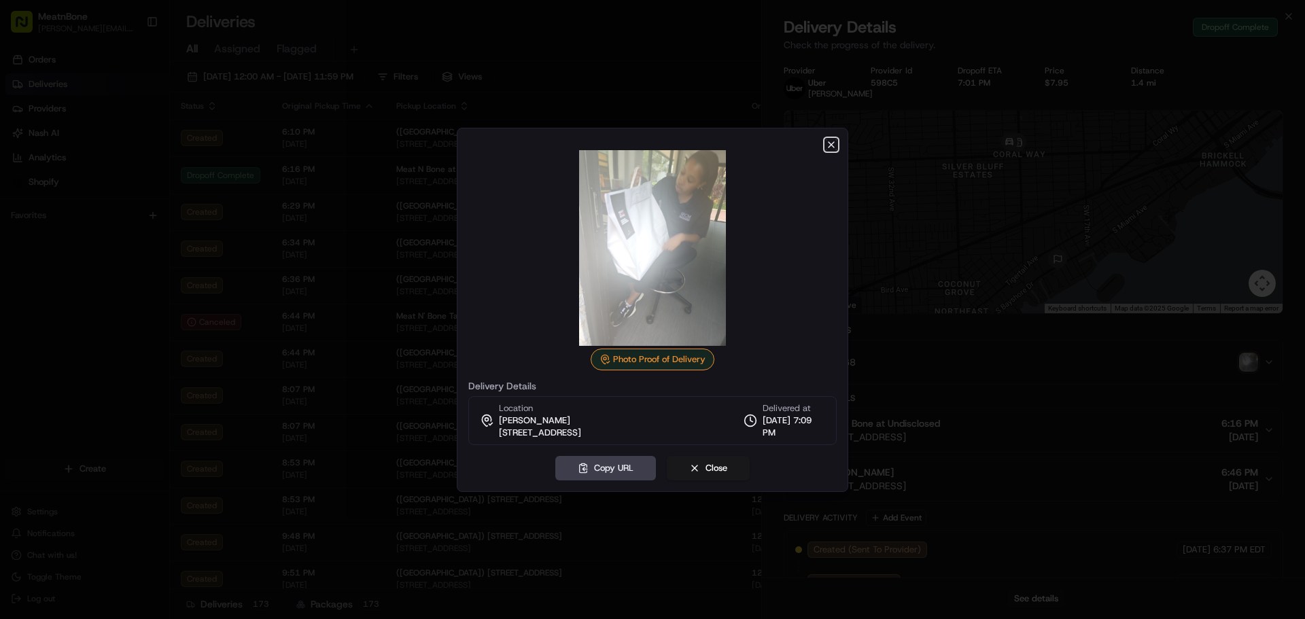
click at [832, 142] on icon "button" at bounding box center [830, 144] width 5 height 5
